Goal: Navigation & Orientation: Find specific page/section

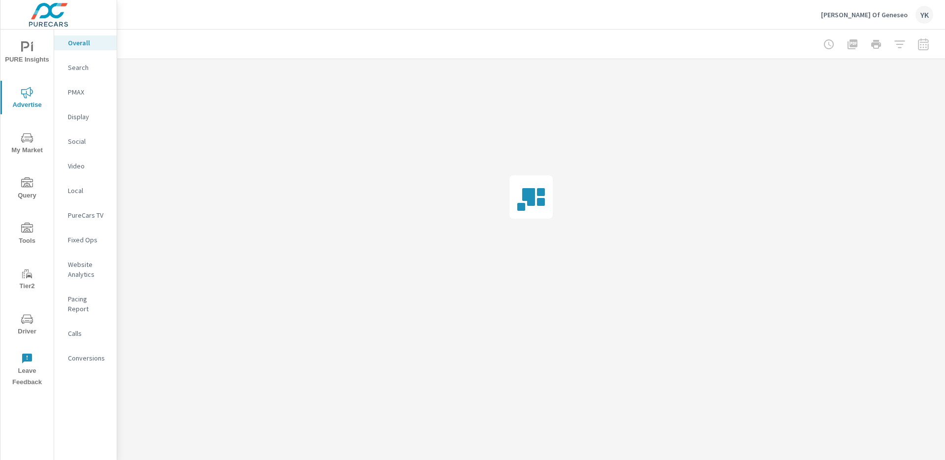
click at [25, 53] on icon "nav menu" at bounding box center [27, 47] width 12 height 12
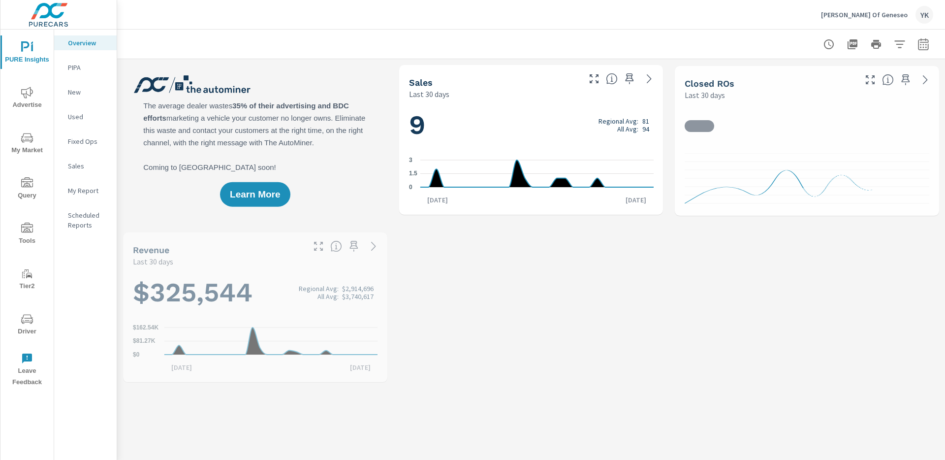
click at [35, 145] on span "My Market" at bounding box center [26, 144] width 47 height 24
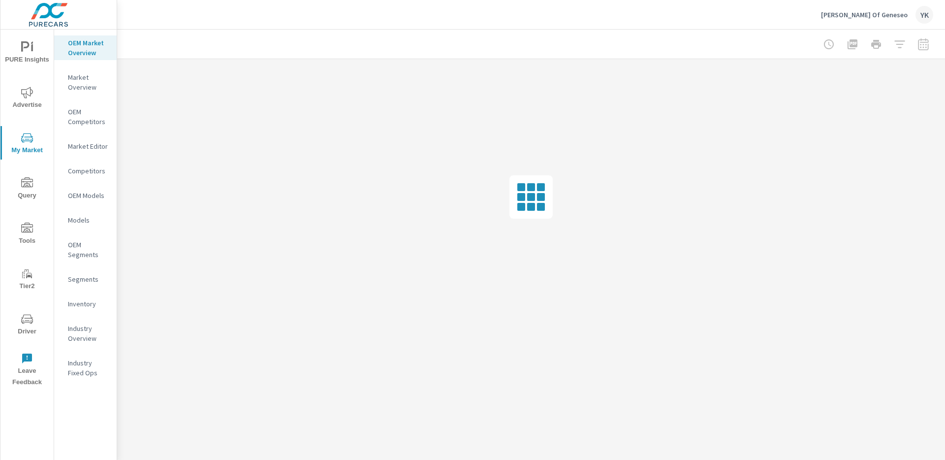
click at [90, 155] on nav "OEM Market Overview Market Overview OEM Competitors Market Editor Competitors O…" at bounding box center [85, 212] width 63 height 364
click at [90, 148] on p "Market Editor" at bounding box center [88, 146] width 41 height 10
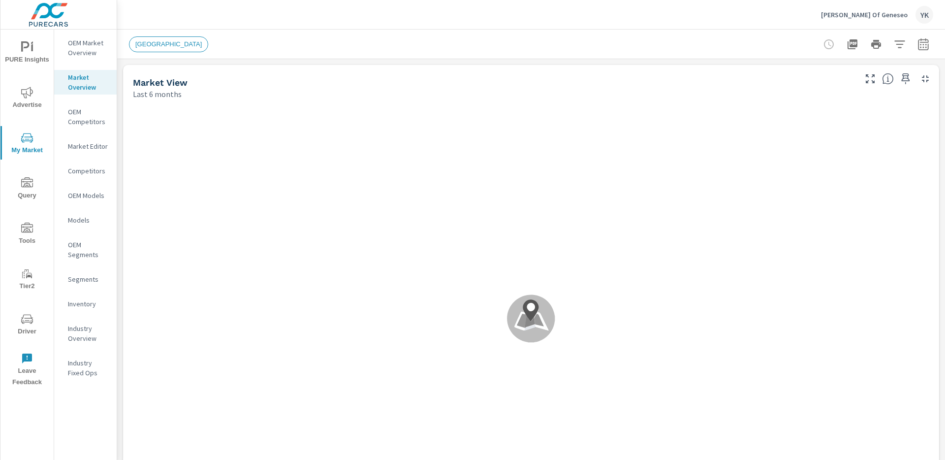
click at [86, 49] on p "OEM Market Overview" at bounding box center [88, 48] width 41 height 20
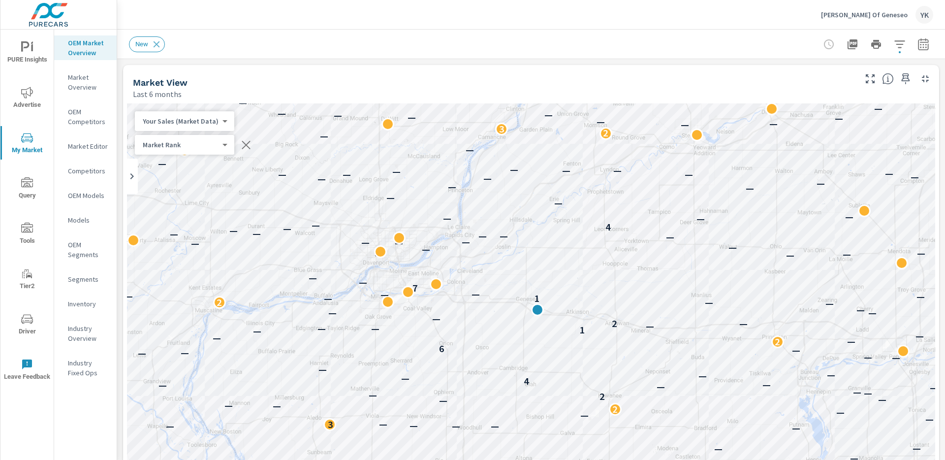
click at [84, 145] on p "Market Editor" at bounding box center [88, 146] width 41 height 10
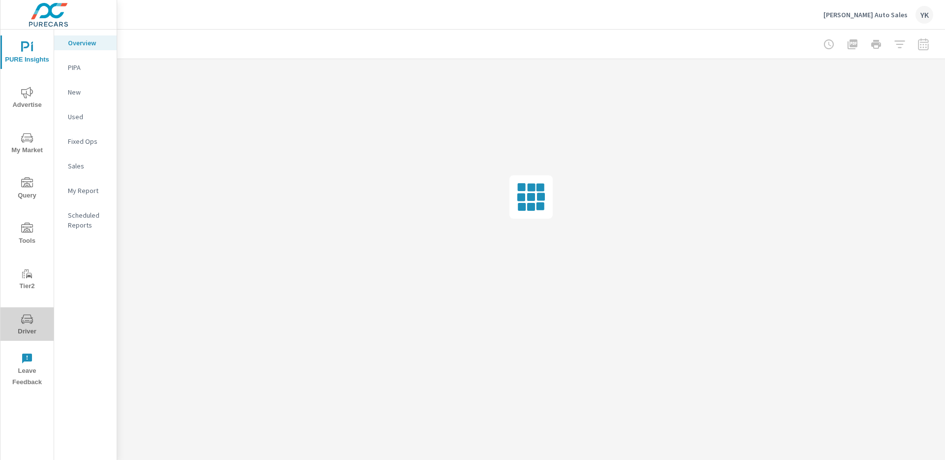
click at [28, 325] on span "Driver" at bounding box center [26, 325] width 47 height 24
